Goal: Go to known website: Go to known website

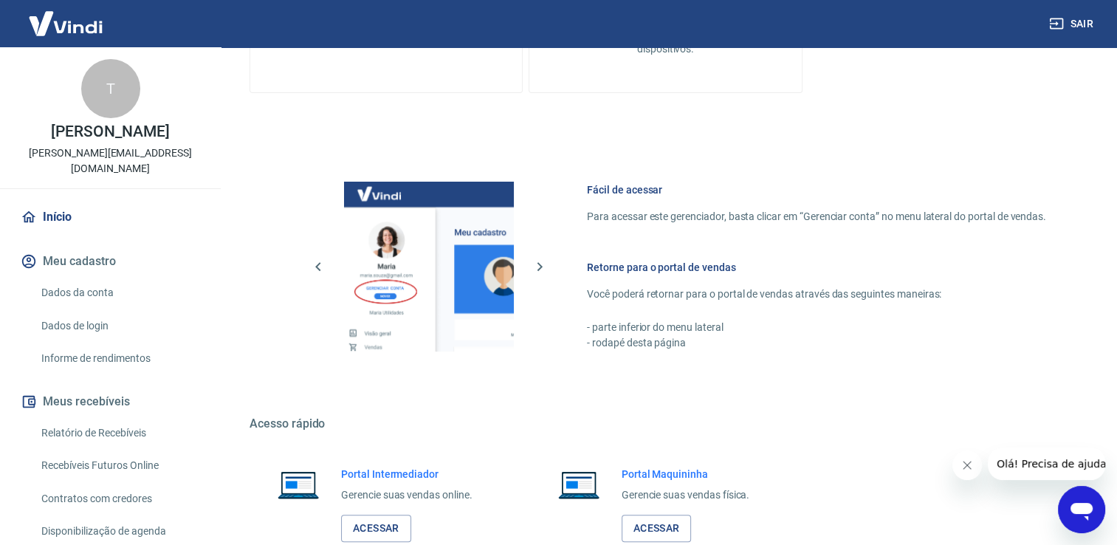
scroll to position [620, 0]
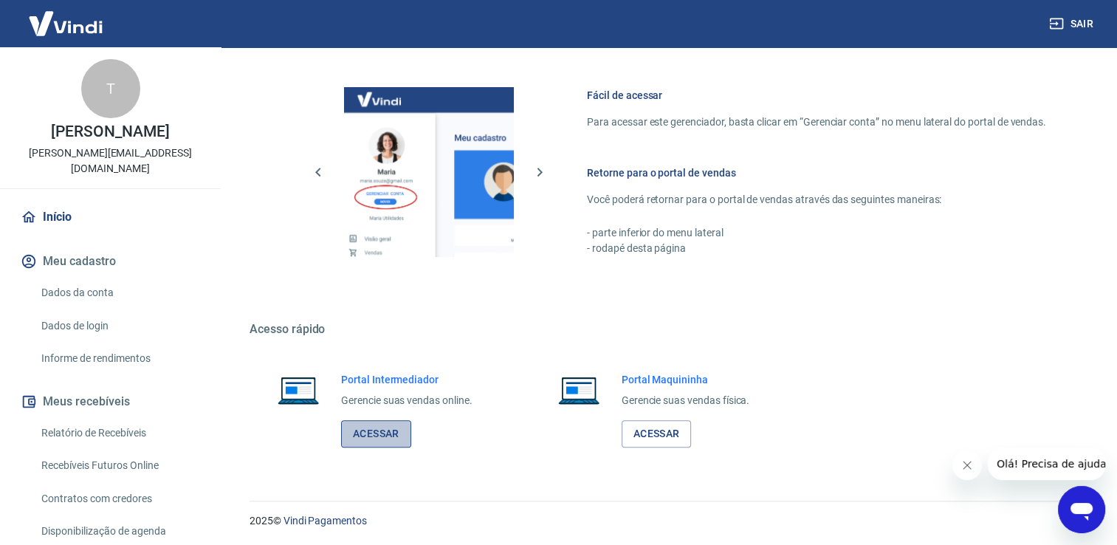
click at [395, 429] on link "Acessar" at bounding box center [376, 433] width 70 height 27
